Goal: Book appointment/travel/reservation

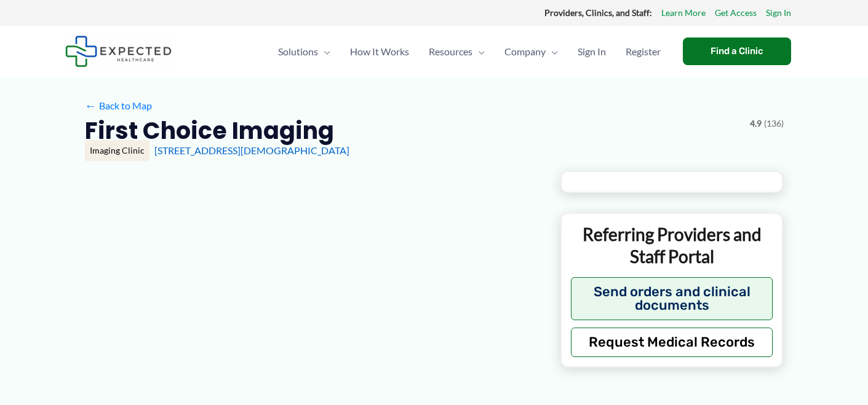
type input "**********"
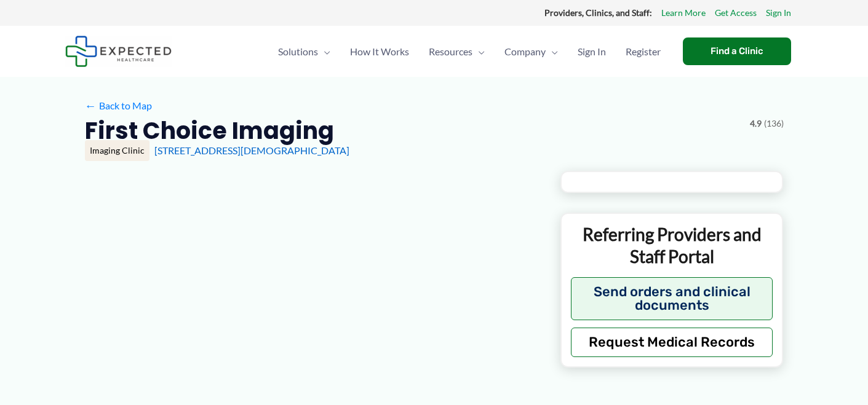
type input "**********"
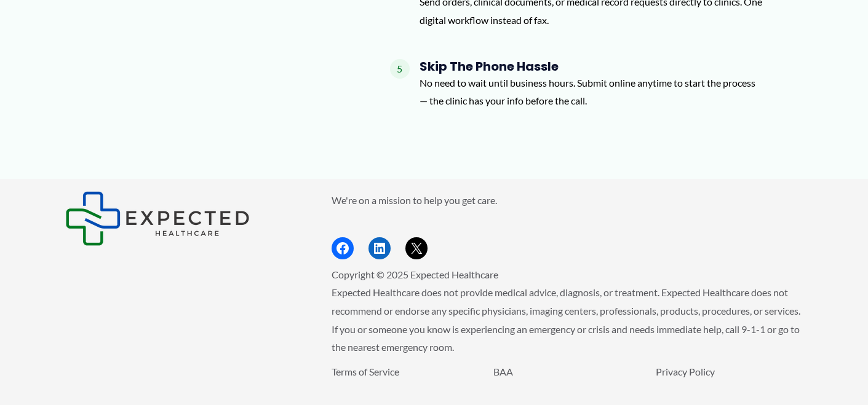
scroll to position [1613, 0]
